Goal: Information Seeking & Learning: Learn about a topic

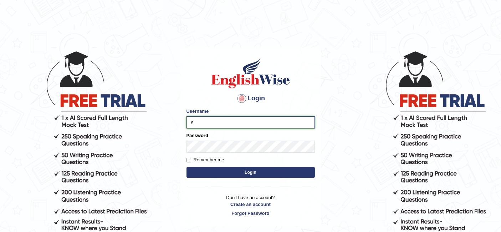
type input "saadh"
click at [188, 158] on input "Remember me" at bounding box center [189, 160] width 5 height 5
checkbox input "true"
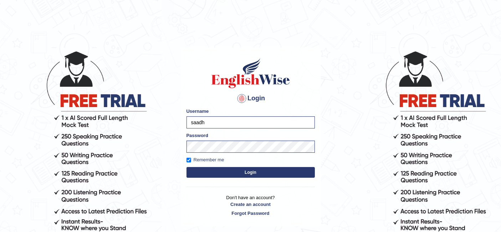
click at [241, 172] on button "Login" at bounding box center [251, 172] width 128 height 11
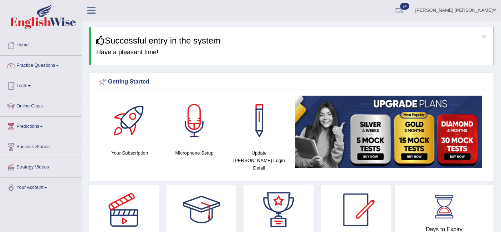
click at [60, 62] on link "Practice Questions" at bounding box center [40, 65] width 81 height 18
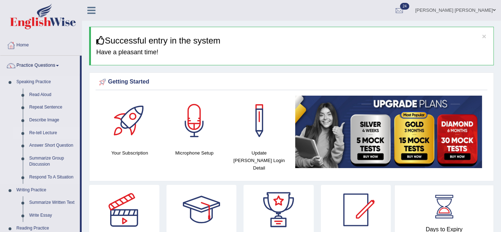
click at [48, 134] on link "Re-tell Lecture" at bounding box center [53, 133] width 54 height 13
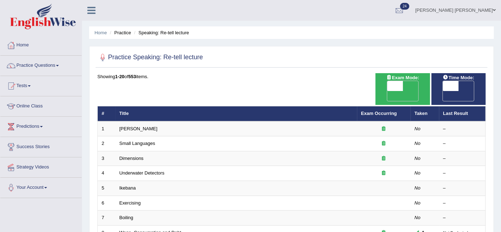
click at [388, 91] on span "OFF" at bounding box center [380, 96] width 16 height 10
checkbox input "true"
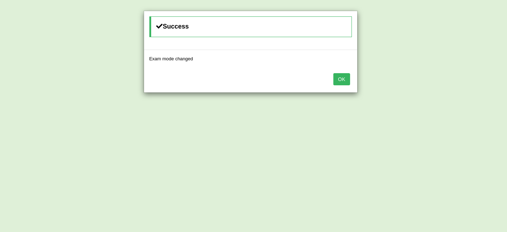
click at [345, 81] on button "OK" at bounding box center [342, 79] width 16 height 12
click at [343, 80] on button "OK" at bounding box center [342, 79] width 16 height 12
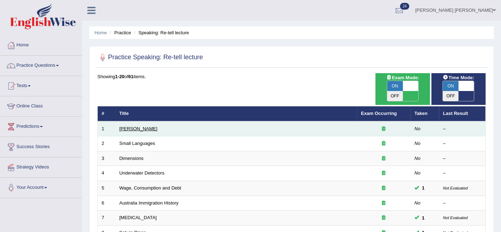
click at [141, 126] on link "Amory Lovins" at bounding box center [139, 128] width 38 height 5
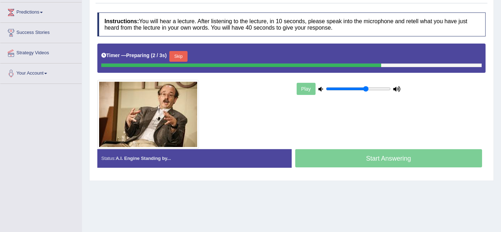
scroll to position [107, 0]
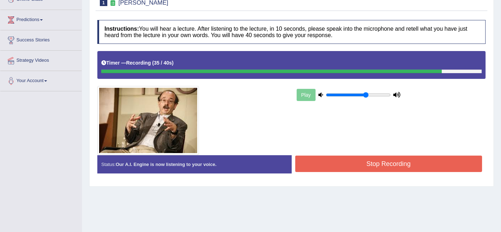
click at [362, 161] on button "Stop Recording" at bounding box center [388, 164] width 187 height 16
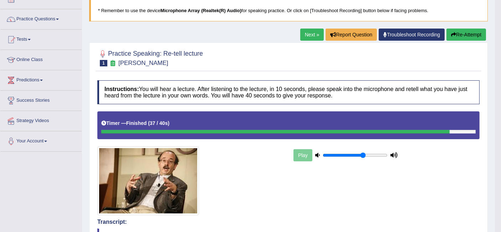
scroll to position [44, 0]
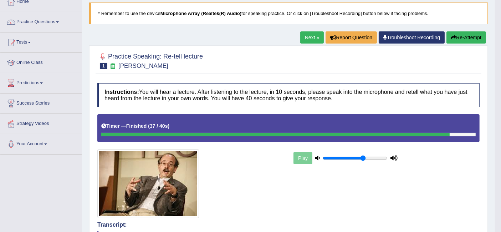
click at [306, 41] on link "Next »" at bounding box center [312, 37] width 24 height 12
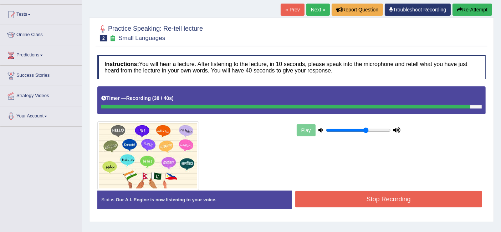
click at [350, 194] on button "Stop Recording" at bounding box center [388, 199] width 187 height 16
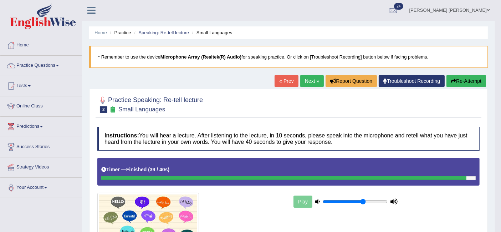
click at [307, 82] on link "Next »" at bounding box center [312, 81] width 24 height 12
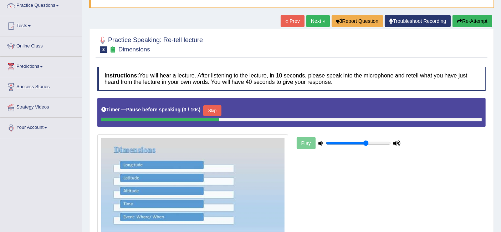
click at [211, 107] on button "Skip" at bounding box center [212, 110] width 18 height 11
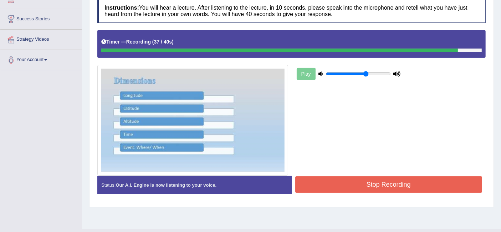
scroll to position [128, 0]
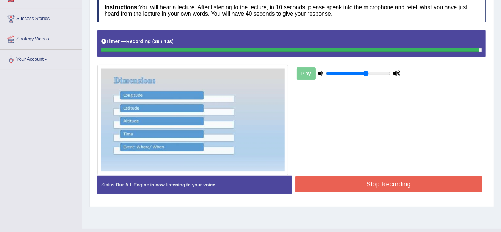
click at [413, 186] on button "Stop Recording" at bounding box center [388, 184] width 187 height 16
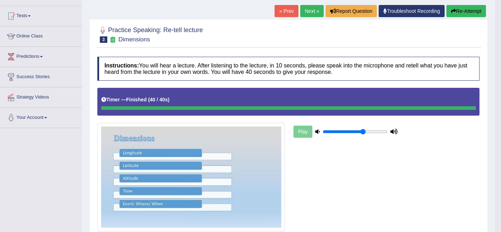
scroll to position [0, 0]
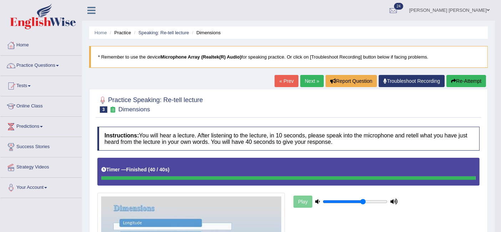
click at [306, 83] on link "Next »" at bounding box center [312, 81] width 24 height 12
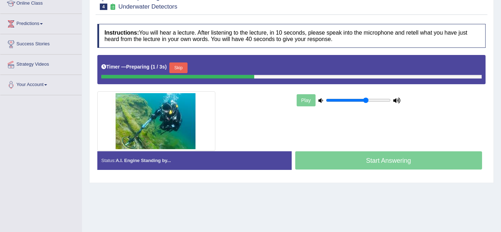
scroll to position [107, 0]
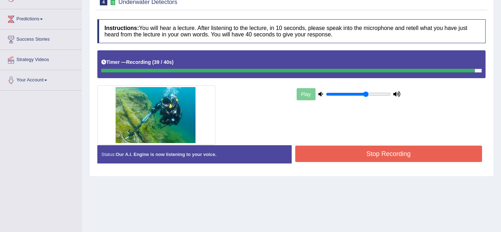
click at [350, 150] on button "Stop Recording" at bounding box center [388, 154] width 187 height 16
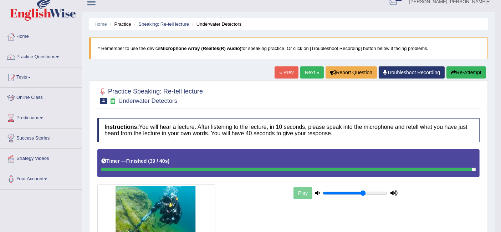
scroll to position [0, 0]
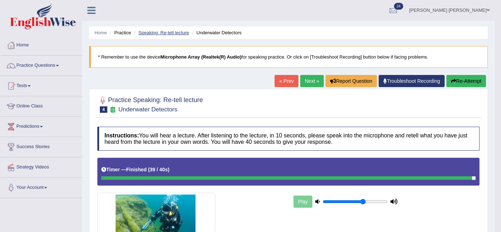
click at [151, 32] on link "Speaking: Re-tell lecture" at bounding box center [163, 32] width 51 height 5
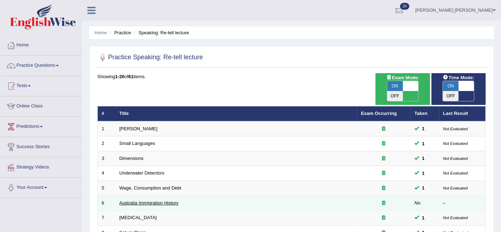
click at [154, 200] on link "Australia Immigration History" at bounding box center [149, 202] width 59 height 5
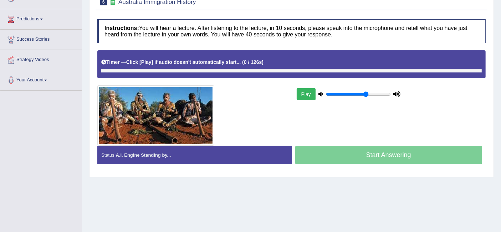
scroll to position [113, 0]
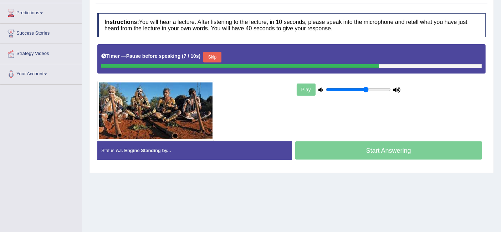
click at [221, 53] on button "Skip" at bounding box center [212, 57] width 18 height 11
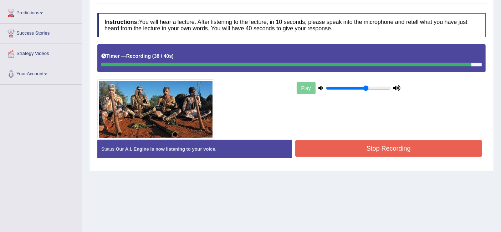
click at [365, 141] on button "Stop Recording" at bounding box center [388, 148] width 187 height 16
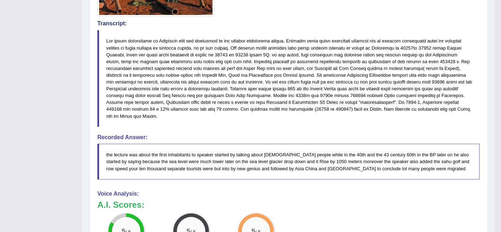
scroll to position [0, 0]
